Goal: Navigation & Orientation: Find specific page/section

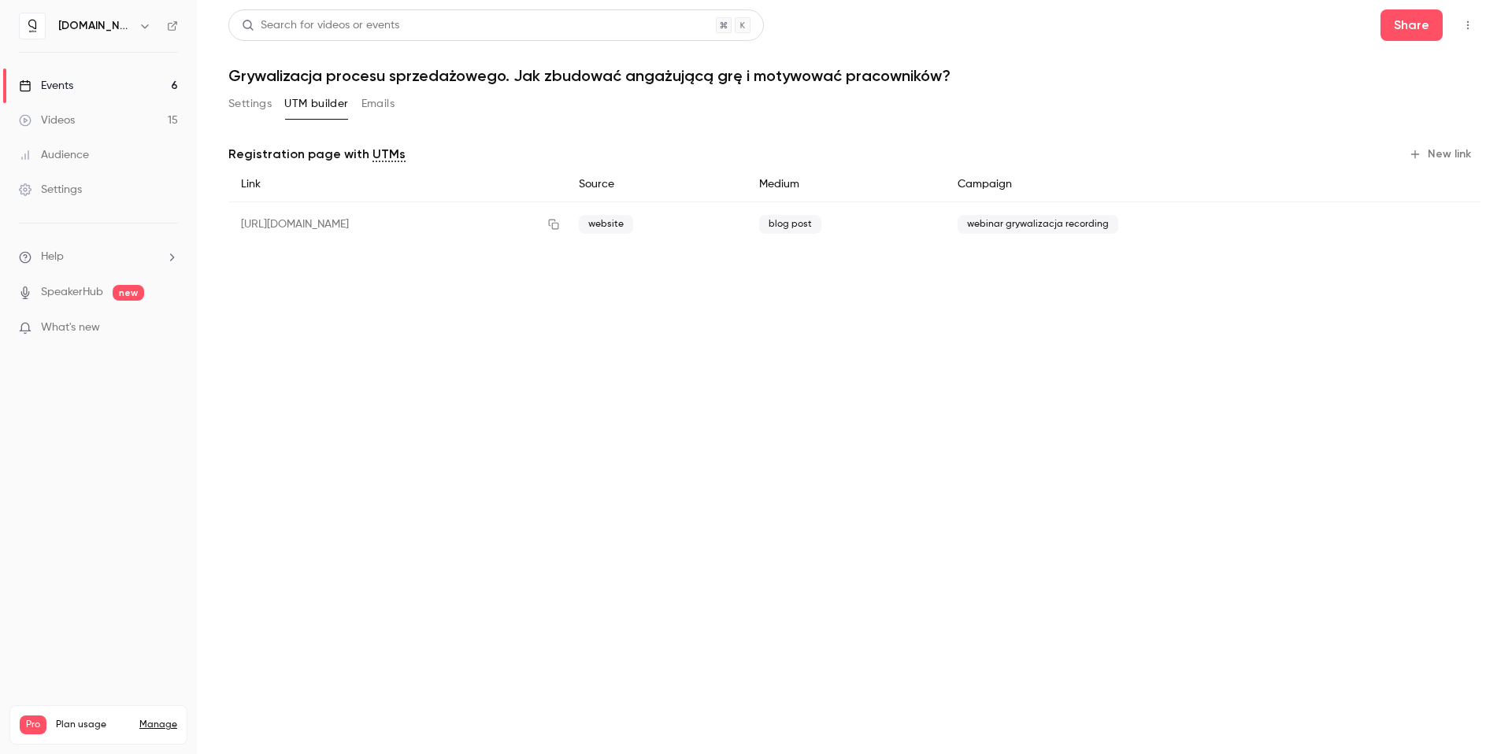
click at [169, 83] on link "Events 6" at bounding box center [98, 86] width 197 height 35
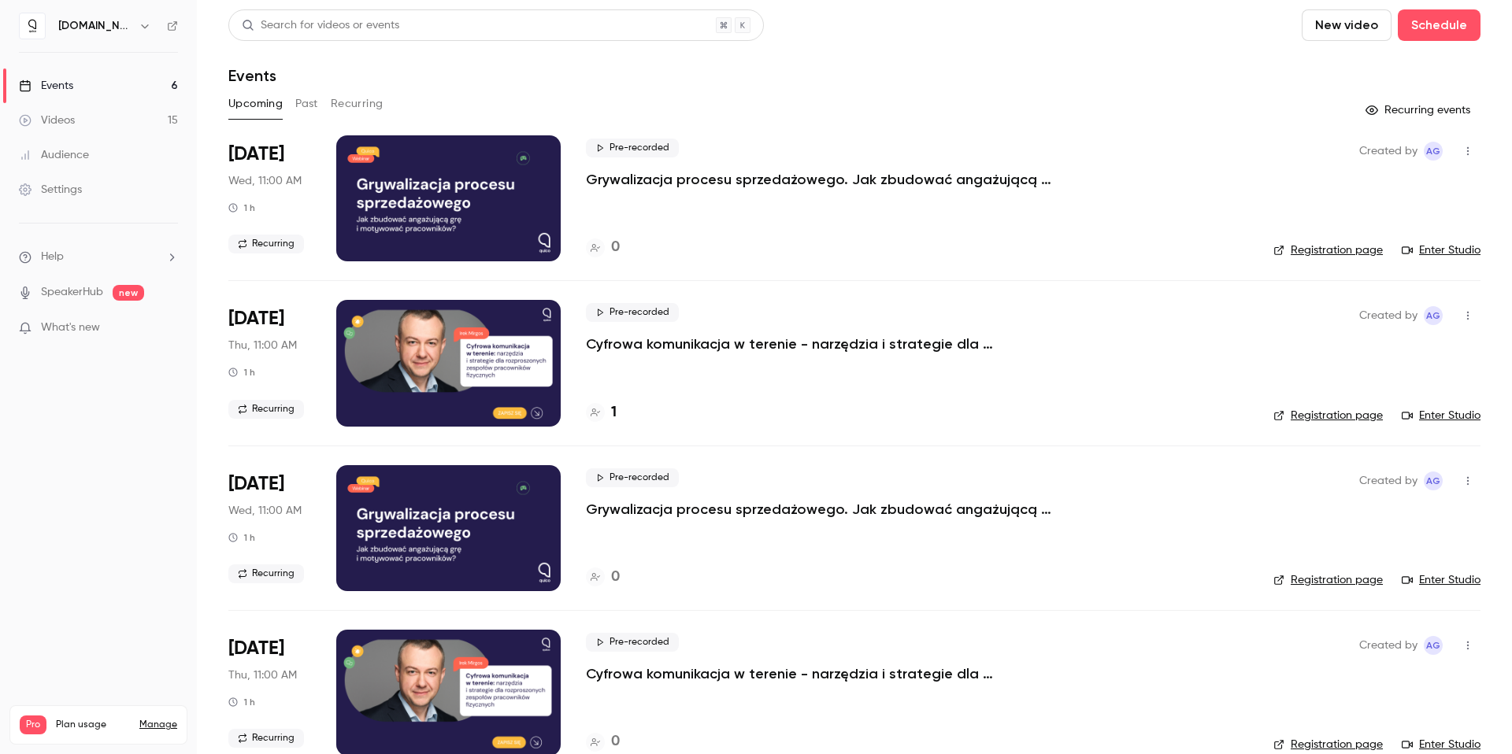
click at [357, 98] on button "Recurring" at bounding box center [357, 103] width 53 height 25
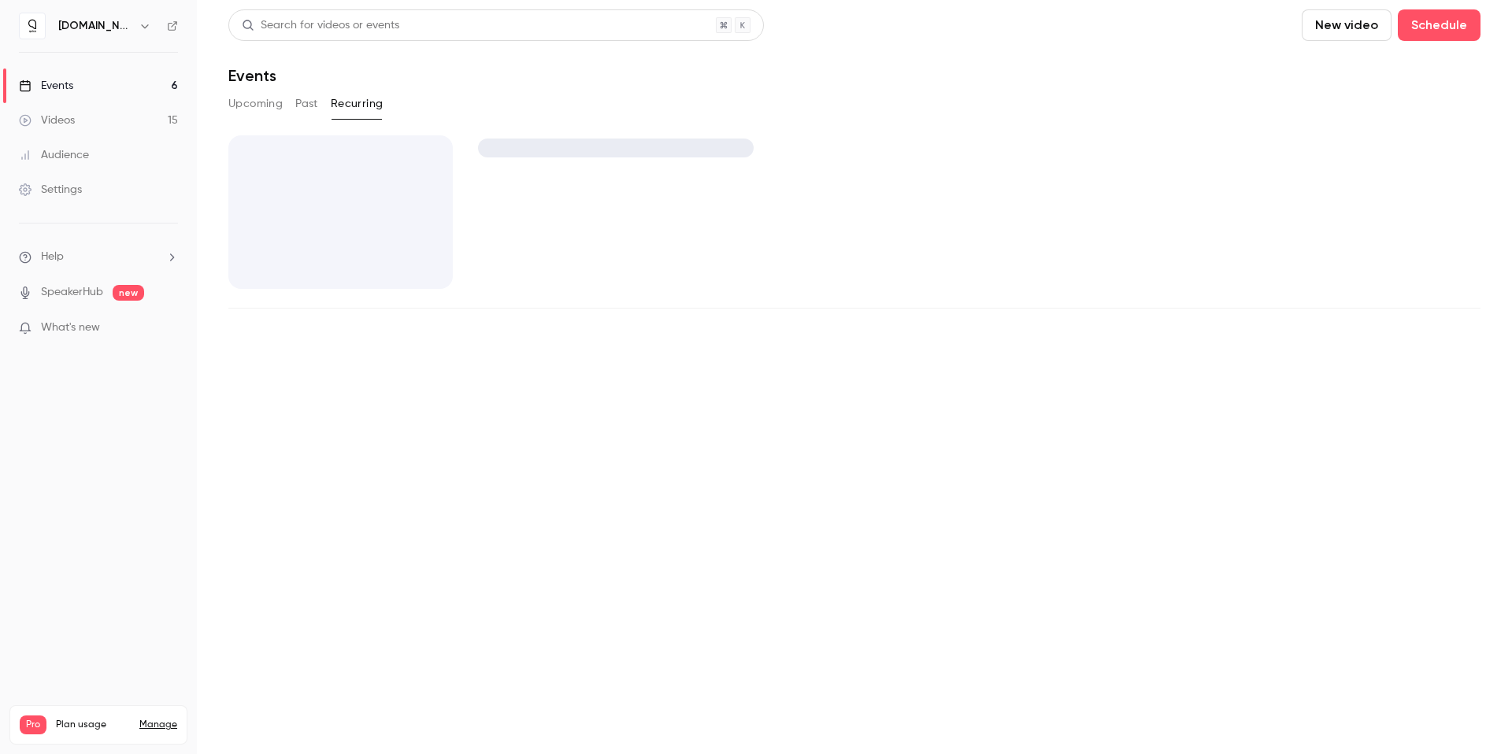
click at [243, 104] on button "Upcoming" at bounding box center [255, 103] width 54 height 25
